Goal: Find specific page/section: Find specific page/section

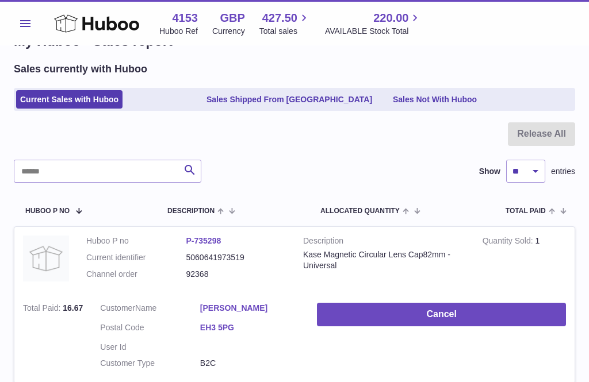
click at [82, 23] on icon at bounding box center [96, 23] width 85 height 23
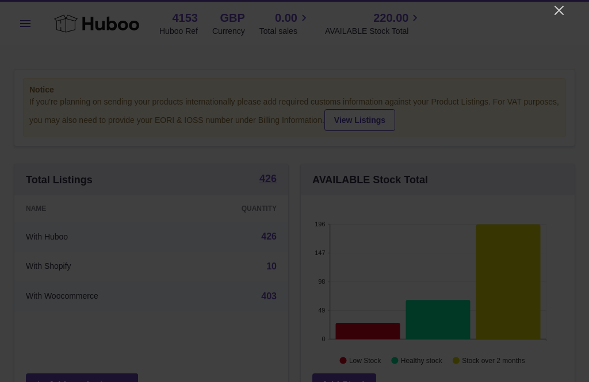
click at [560, 13] on icon "Close" at bounding box center [559, 10] width 14 height 14
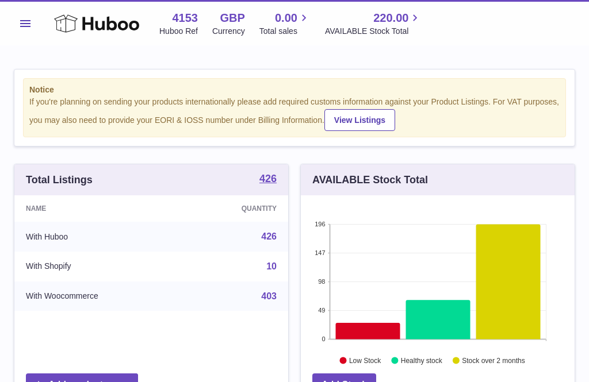
click at [289, 23] on span "0.00" at bounding box center [286, 18] width 22 height 16
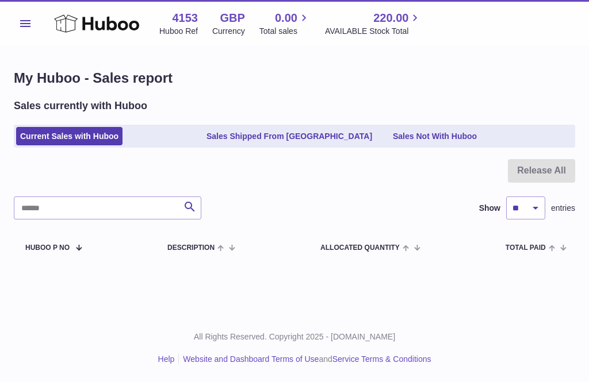
click at [261, 135] on link "Sales Shipped From [GEOGRAPHIC_DATA]" at bounding box center [289, 136] width 174 height 19
